Goal: Register for event/course

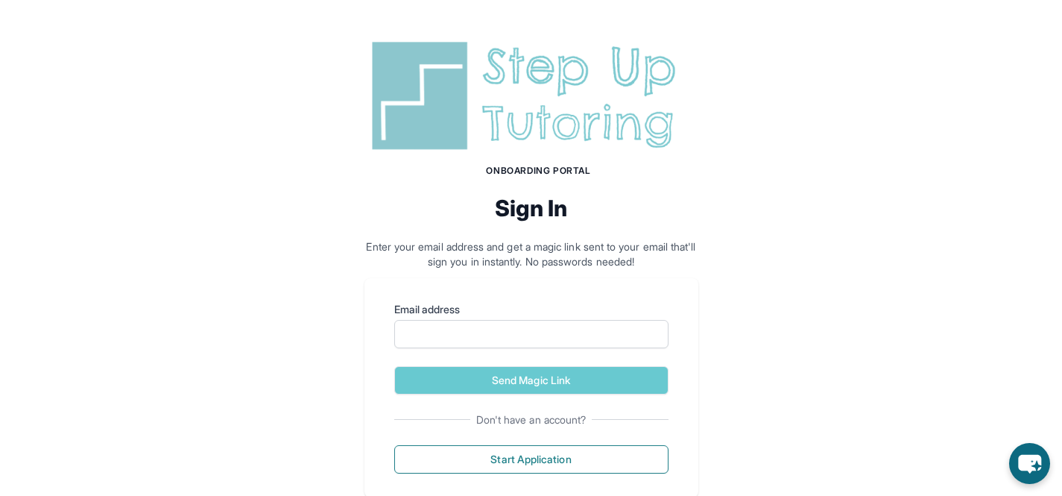
click at [501, 316] on label "Email address" at bounding box center [531, 309] width 274 height 15
click at [501, 320] on input "Email address" at bounding box center [531, 334] width 274 height 28
type input "**********"
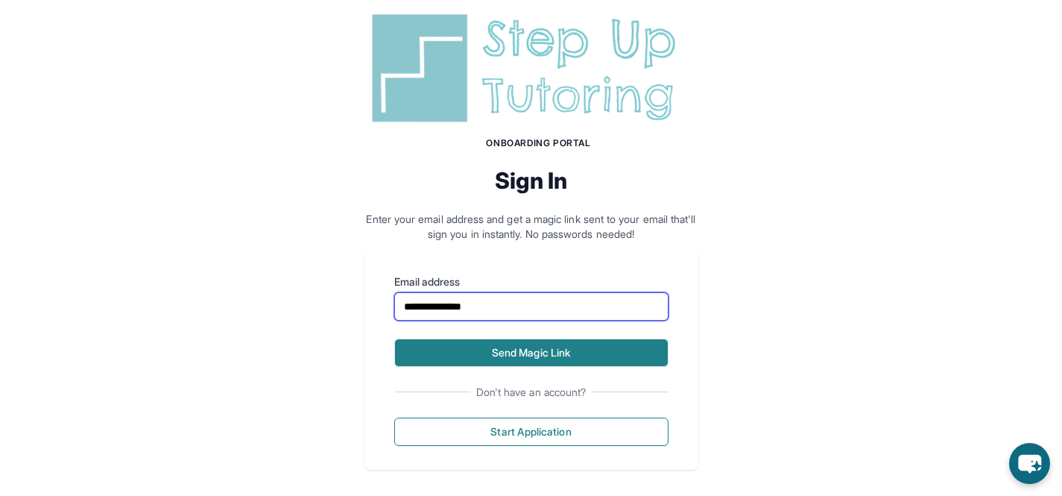
scroll to position [37, 0]
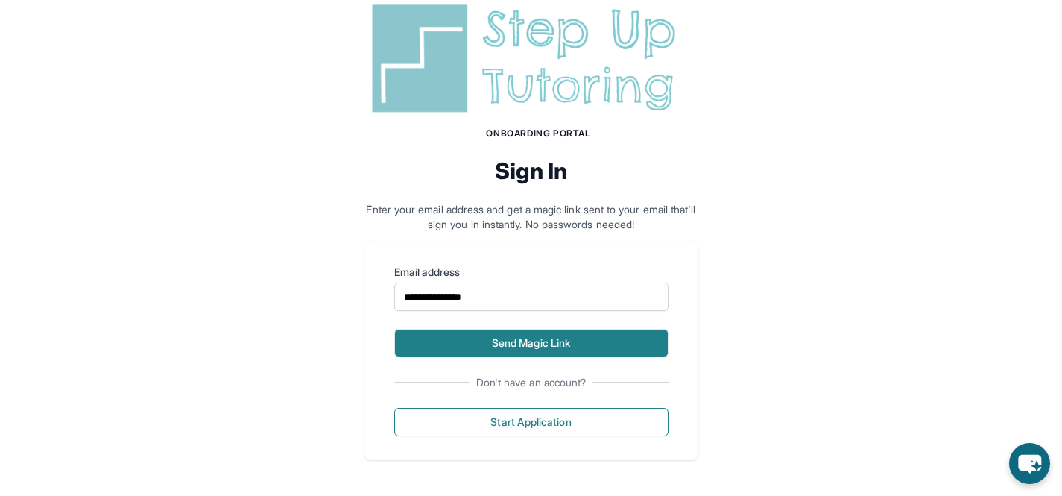
click at [555, 349] on button "Send Magic Link" at bounding box center [531, 343] width 274 height 28
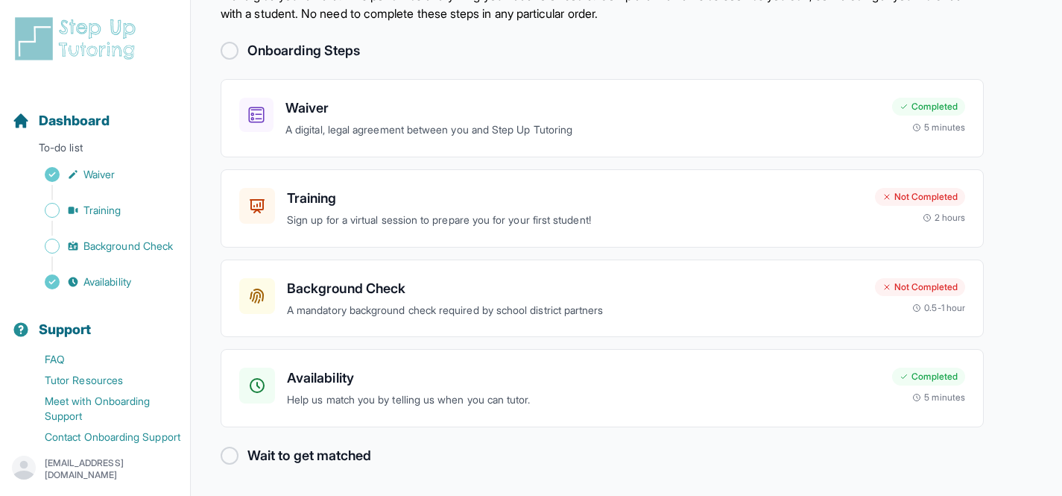
scroll to position [67, 0]
click at [967, 216] on div "Training Sign up for a virtual session to prepare you for your first student! N…" at bounding box center [602, 208] width 763 height 78
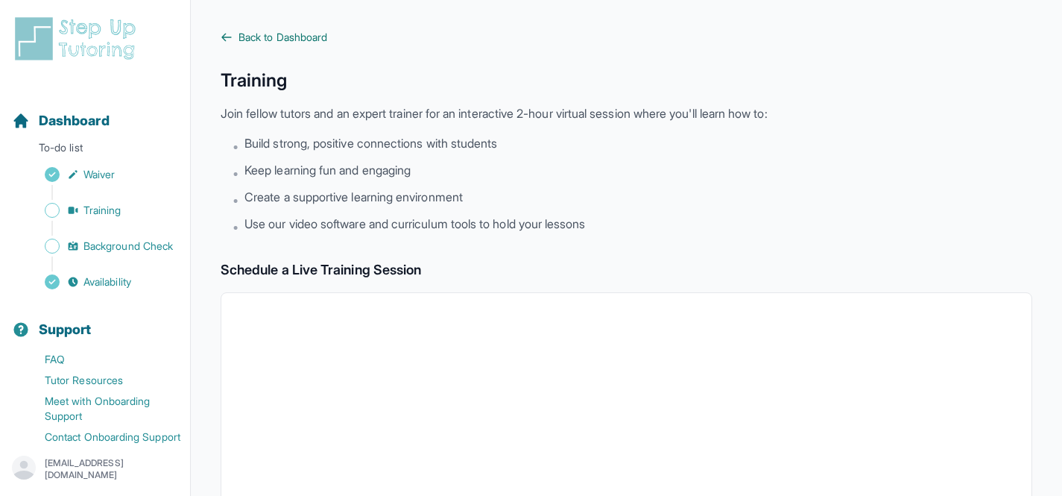
click at [279, 40] on span "Back to Dashboard" at bounding box center [282, 37] width 89 height 15
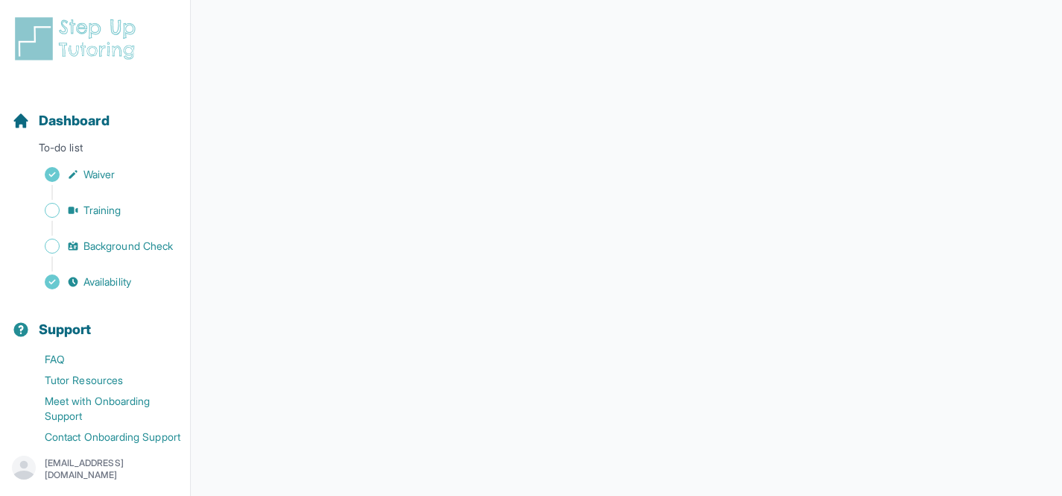
scroll to position [212, 0]
